Goal: Task Accomplishment & Management: Use online tool/utility

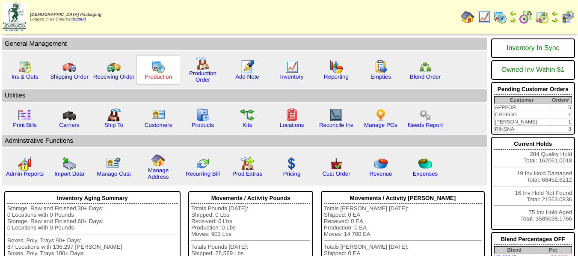
click at [166, 78] on link "Production" at bounding box center [158, 77] width 27 height 6
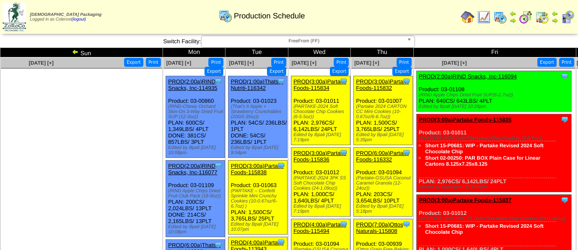
click at [75, 53] on img at bounding box center [75, 51] width 7 height 7
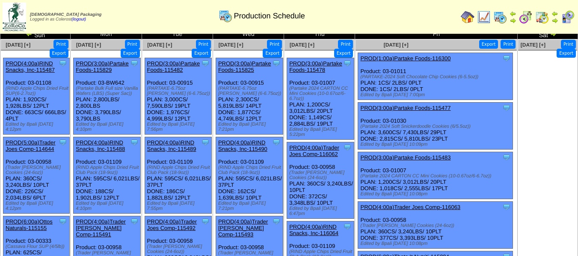
scroll to position [18, 0]
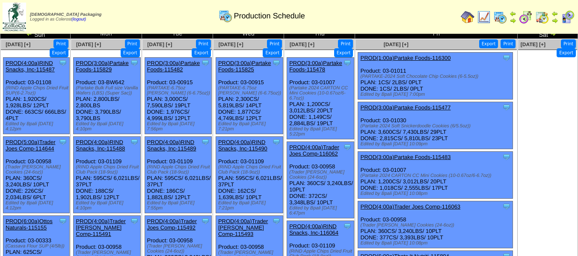
click at [448, 157] on link "PROD(3:00a)Partake Foods-115483" at bounding box center [405, 157] width 90 height 6
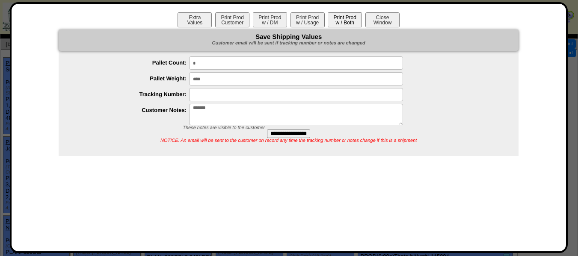
click at [337, 23] on button "Print Prod w / Both" at bounding box center [345, 19] width 34 height 15
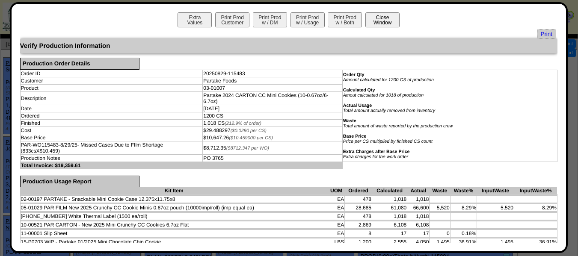
click at [380, 19] on button "Close Window" at bounding box center [382, 19] width 34 height 15
